Goal: Book appointment/travel/reservation

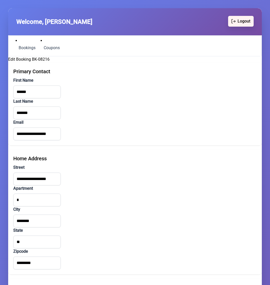
click at [248, 22] on span "Logout" at bounding box center [244, 21] width 13 height 6
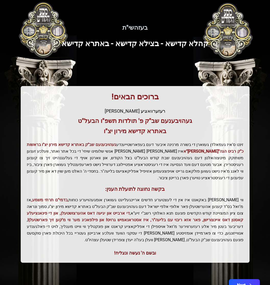
scroll to position [25, 0]
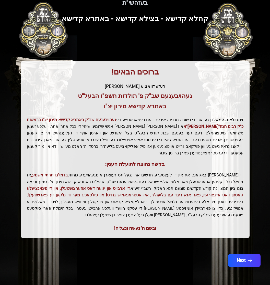
click at [248, 263] on button "Next" at bounding box center [244, 260] width 32 height 13
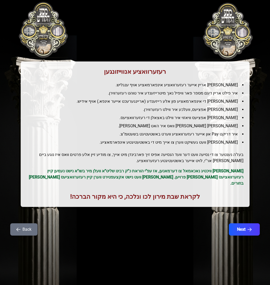
scroll to position [0, 0]
click at [243, 215] on div "רעזערוואציע אנווייזונגען איר לייגט אריין אייער רעזערוואציע אינפארמאציע אויף ענג…" at bounding box center [135, 126] width 258 height 229
click at [243, 223] on button "Next" at bounding box center [244, 229] width 32 height 13
